Goal: Task Accomplishment & Management: Manage account settings

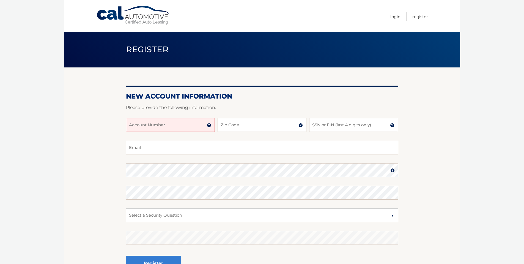
click at [210, 124] on img at bounding box center [209, 125] width 4 height 4
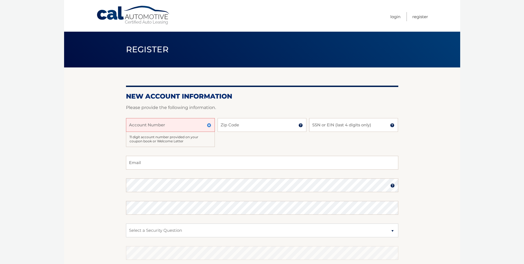
click at [209, 126] on img at bounding box center [209, 125] width 4 height 4
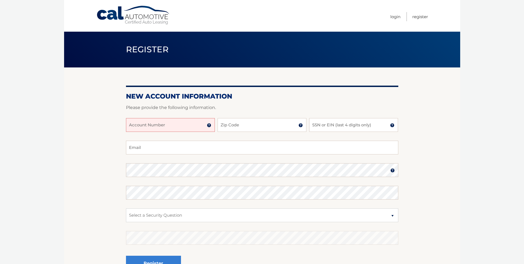
click at [171, 126] on input "Account Number" at bounding box center [170, 125] width 89 height 14
type input "44456016647"
click at [246, 125] on input "Zip Code" at bounding box center [261, 125] width 89 height 14
type input "07481"
click at [333, 125] on input "SSN or EIN (last 4 digits only)" at bounding box center [353, 125] width 89 height 14
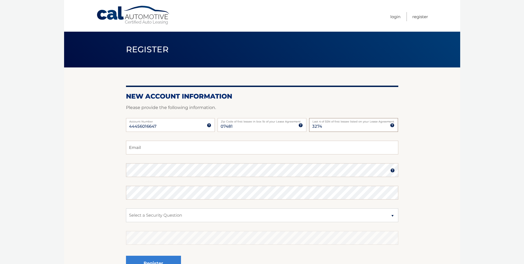
type input "3274"
click at [173, 146] on input "Email" at bounding box center [262, 147] width 272 height 14
type input "rkintzing06@gmail.com"
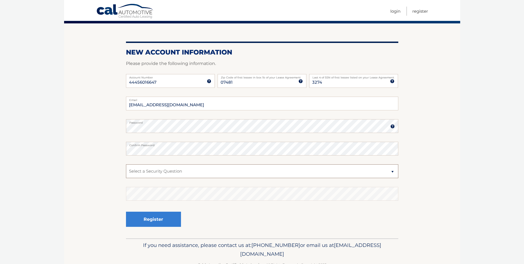
scroll to position [44, 0]
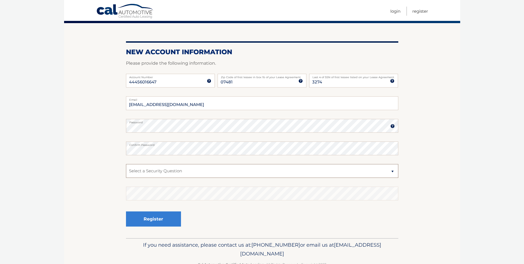
click at [169, 167] on select "Select a Security Question What was the name of your elementary school? What is…" at bounding box center [262, 171] width 272 height 14
select select "1"
click at [126, 164] on select "Select a Security Question What was the name of your elementary school? What is…" at bounding box center [262, 171] width 272 height 14
click at [428, 186] on section "New Account Information Please provide the following information. 44456016647 A…" at bounding box center [262, 130] width 396 height 215
click at [151, 219] on button "Register" at bounding box center [153, 218] width 55 height 15
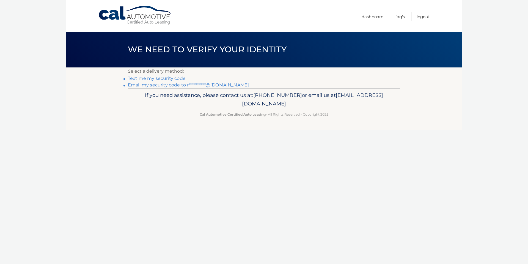
click at [166, 77] on link "Text me my security code" at bounding box center [157, 78] width 58 height 5
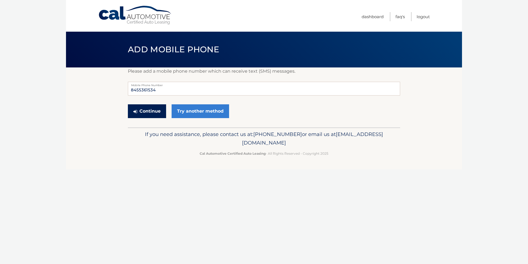
click at [148, 114] on button "Continue" at bounding box center [147, 111] width 38 height 14
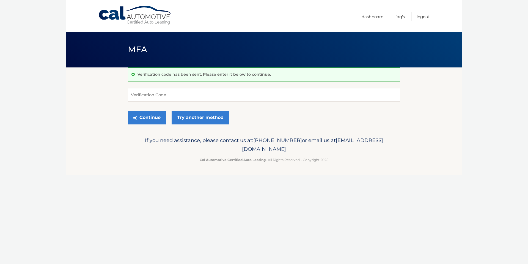
click at [168, 94] on input "Verification Code" at bounding box center [264, 95] width 272 height 14
type input "168293"
click at [148, 119] on button "Continue" at bounding box center [147, 117] width 38 height 14
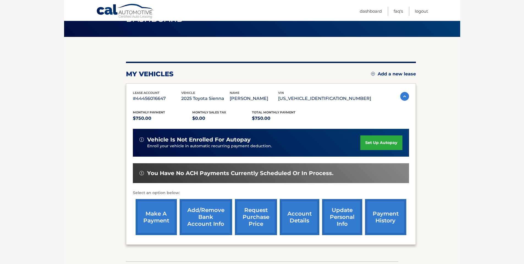
scroll to position [31, 0]
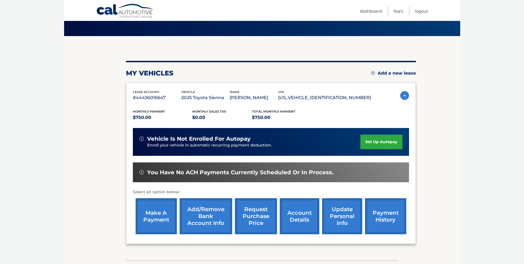
click at [384, 142] on link "set up autopay" at bounding box center [381, 141] width 42 height 15
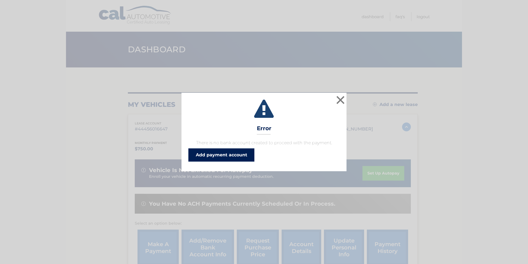
click at [240, 153] on link "Add payment account" at bounding box center [221, 154] width 66 height 13
